Goal: Task Accomplishment & Management: Manage account settings

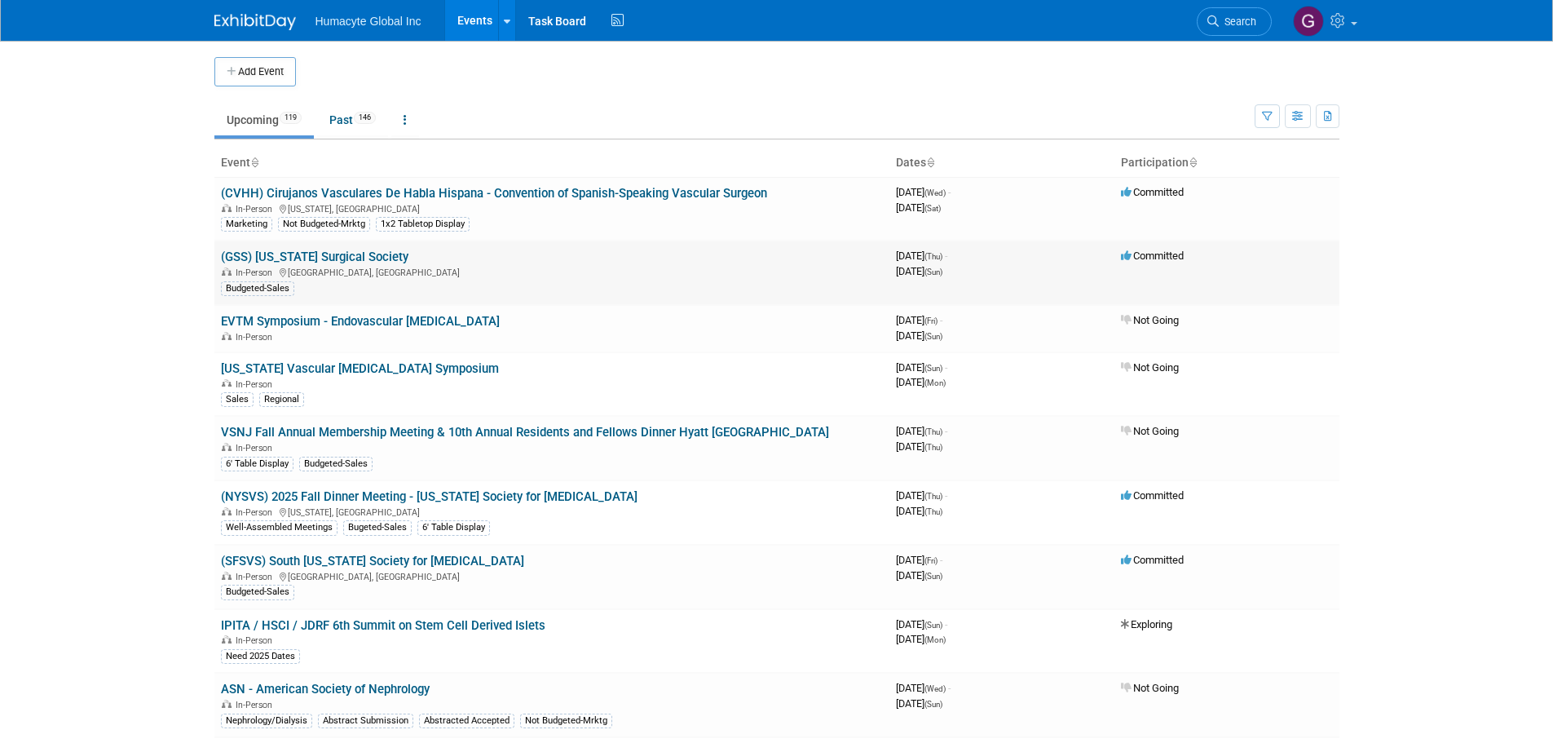
click at [366, 258] on link "(GSS) [US_STATE] Surgical Society" at bounding box center [314, 256] width 187 height 15
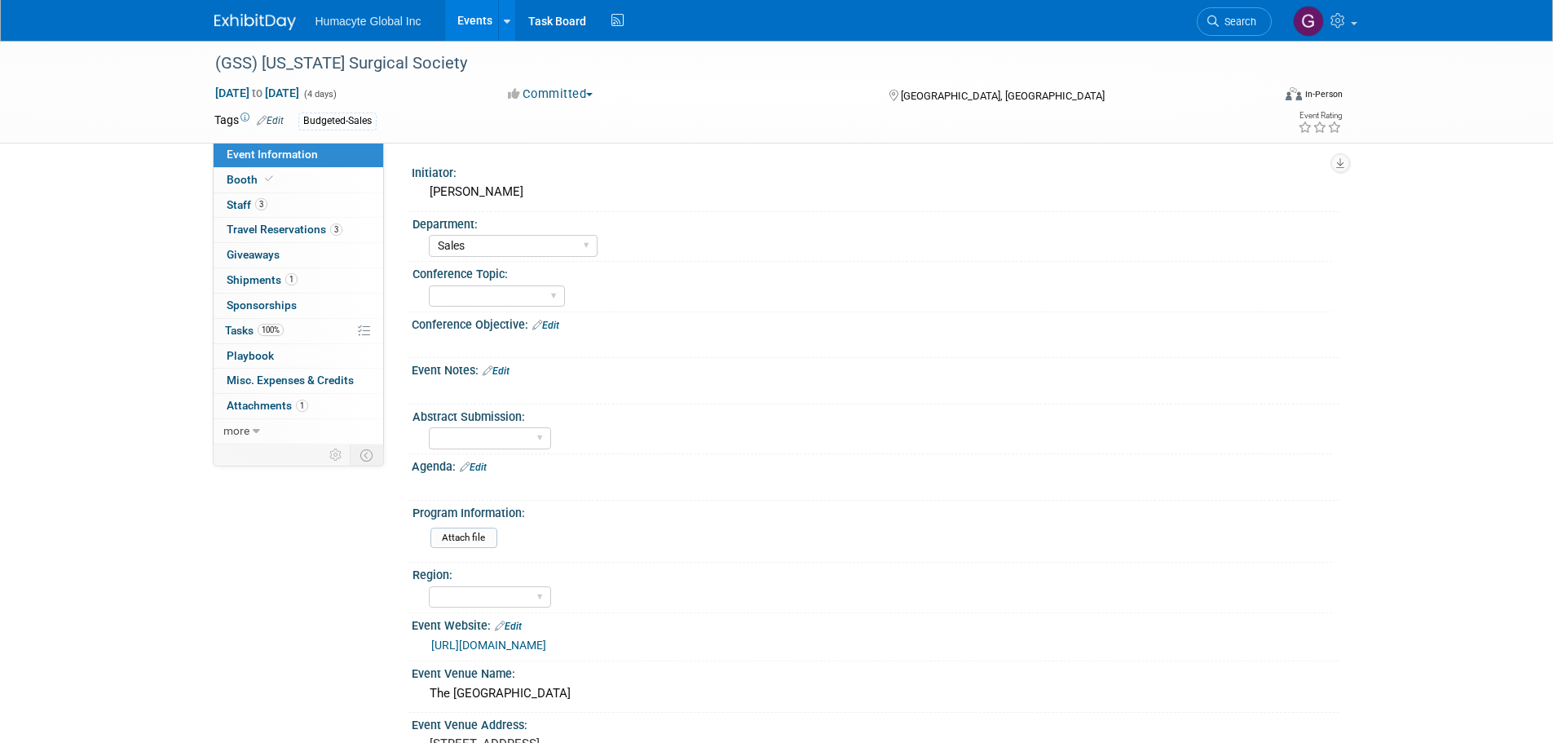
select select "Sales"
click at [299, 228] on span "Travel Reservations 3" at bounding box center [285, 229] width 116 height 13
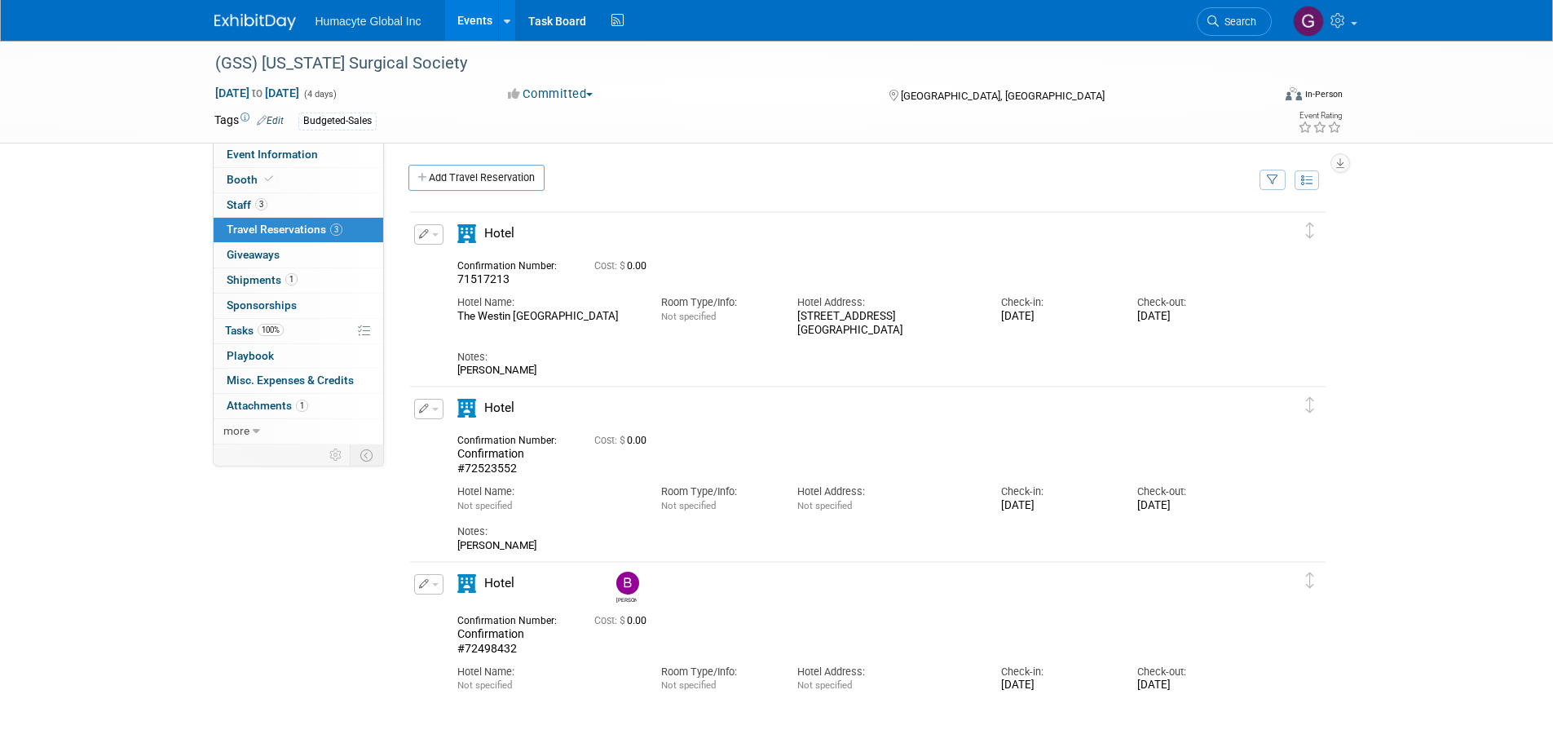
scroll to position [108, 0]
